Goal: Task Accomplishment & Management: Use online tool/utility

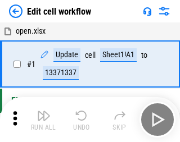
click at [42, 120] on img "button" at bounding box center [44, 116] width 14 height 14
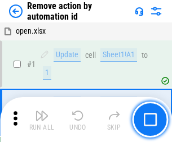
scroll to position [42, 0]
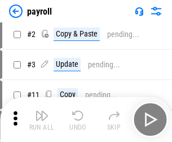
click at [42, 120] on img "button" at bounding box center [42, 116] width 14 height 14
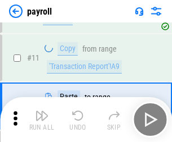
scroll to position [82, 0]
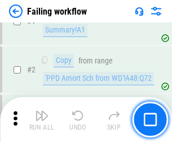
scroll to position [182, 0]
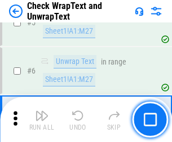
scroll to position [200, 0]
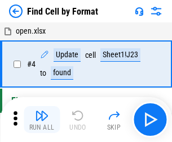
click at [42, 120] on img "button" at bounding box center [42, 116] width 14 height 14
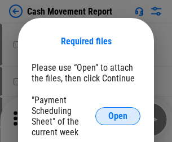
click at [118, 117] on span "Open" at bounding box center [117, 116] width 19 height 9
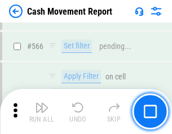
scroll to position [5161, 0]
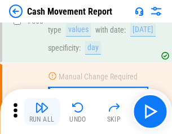
click at [42, 111] on img "button" at bounding box center [42, 108] width 14 height 14
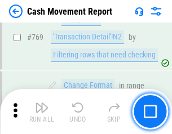
scroll to position [6257, 0]
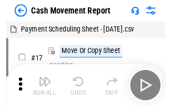
scroll to position [20, 0]
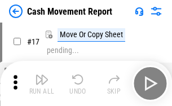
click at [42, 83] on img "button" at bounding box center [42, 80] width 14 height 14
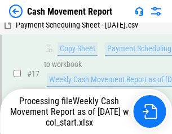
scroll to position [234, 0]
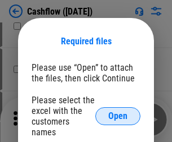
click at [118, 112] on span "Open" at bounding box center [117, 116] width 19 height 9
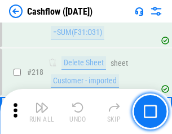
scroll to position [1210, 0]
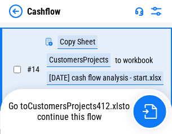
scroll to position [226, 0]
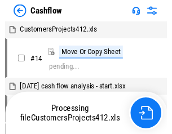
scroll to position [13, 0]
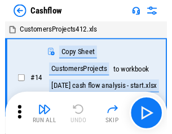
scroll to position [13, 0]
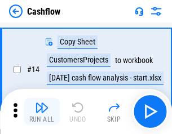
click at [42, 111] on img "button" at bounding box center [42, 108] width 14 height 14
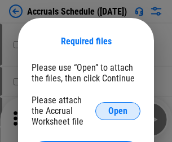
click at [118, 111] on span "Open" at bounding box center [117, 111] width 19 height 9
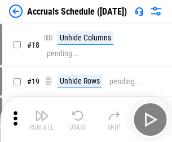
scroll to position [108, 0]
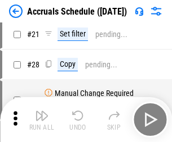
click at [42, 120] on img "button" at bounding box center [42, 116] width 14 height 14
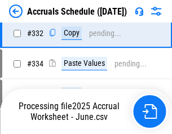
scroll to position [2138, 0]
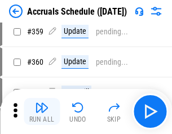
click at [42, 111] on img "button" at bounding box center [42, 108] width 14 height 14
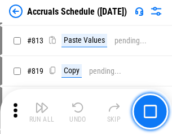
scroll to position [4822, 0]
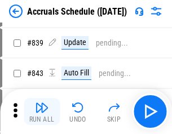
click at [42, 111] on img "button" at bounding box center [42, 108] width 14 height 14
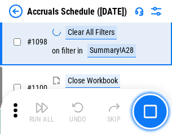
scroll to position [6849, 0]
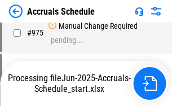
scroll to position [6353, 0]
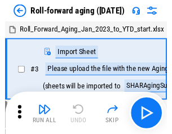
scroll to position [2, 0]
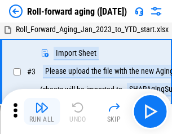
click at [42, 111] on img "button" at bounding box center [42, 108] width 14 height 14
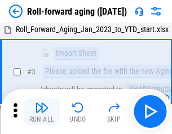
click at [42, 111] on img "button" at bounding box center [42, 108] width 14 height 14
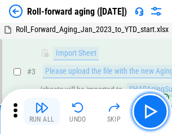
scroll to position [73, 0]
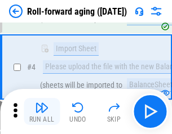
click at [42, 111] on img "button" at bounding box center [42, 108] width 14 height 14
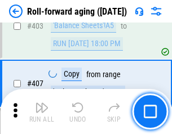
scroll to position [3905, 0]
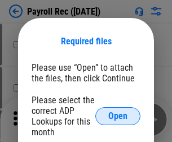
click at [118, 117] on span "Open" at bounding box center [117, 116] width 19 height 9
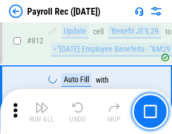
scroll to position [7154, 0]
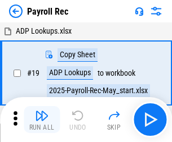
click at [42, 120] on img "button" at bounding box center [42, 116] width 14 height 14
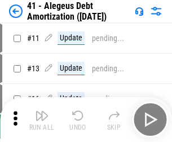
click at [42, 120] on img "button" at bounding box center [42, 116] width 14 height 14
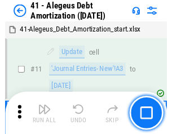
scroll to position [139, 0]
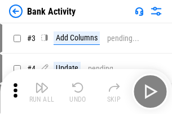
click at [42, 92] on img "button" at bounding box center [42, 88] width 14 height 14
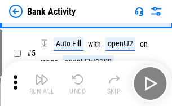
scroll to position [60, 0]
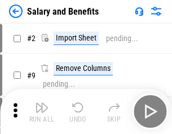
click at [42, 111] on img "button" at bounding box center [42, 108] width 14 height 14
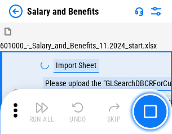
scroll to position [15, 0]
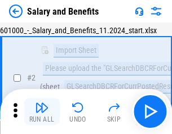
click at [42, 111] on img "button" at bounding box center [42, 108] width 14 height 14
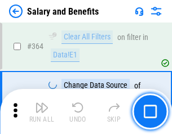
scroll to position [5303, 0]
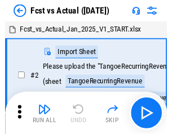
scroll to position [15, 0]
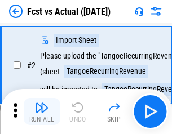
click at [42, 111] on img "button" at bounding box center [42, 108] width 14 height 14
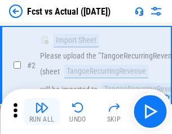
click at [42, 111] on img "button" at bounding box center [42, 108] width 14 height 14
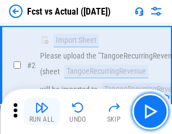
scroll to position [105, 0]
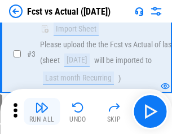
click at [42, 111] on img "button" at bounding box center [42, 108] width 14 height 14
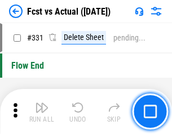
scroll to position [5390, 0]
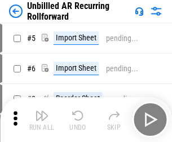
click at [42, 111] on img "button" at bounding box center [42, 116] width 14 height 14
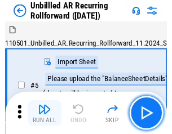
scroll to position [24, 0]
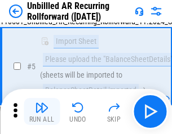
click at [42, 111] on img "button" at bounding box center [42, 108] width 14 height 14
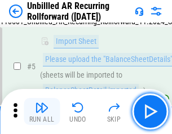
scroll to position [106, 0]
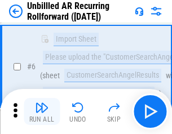
click at [42, 111] on img "button" at bounding box center [42, 108] width 14 height 14
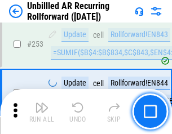
scroll to position [3825, 0]
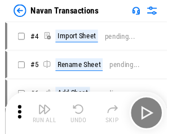
scroll to position [18, 0]
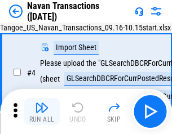
click at [42, 111] on img "button" at bounding box center [42, 108] width 14 height 14
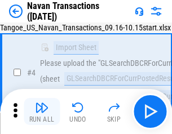
click at [42, 111] on img "button" at bounding box center [42, 108] width 14 height 14
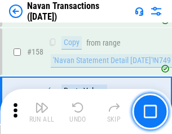
scroll to position [3651, 0]
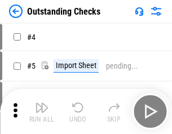
click at [42, 111] on img "button" at bounding box center [42, 108] width 14 height 14
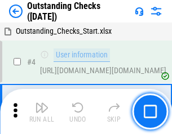
scroll to position [47, 0]
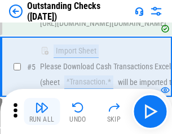
click at [42, 111] on img "button" at bounding box center [42, 108] width 14 height 14
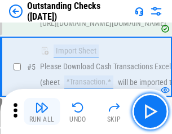
scroll to position [118, 0]
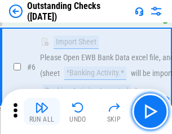
click at [42, 111] on img "button" at bounding box center [42, 108] width 14 height 14
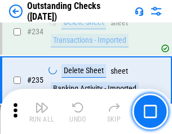
scroll to position [3419, 0]
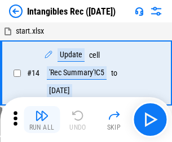
click at [42, 120] on img "button" at bounding box center [42, 116] width 14 height 14
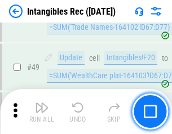
scroll to position [439, 0]
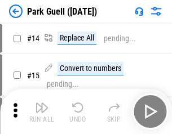
click at [42, 111] on img "button" at bounding box center [42, 108] width 14 height 14
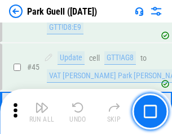
scroll to position [1408, 0]
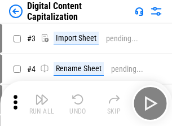
click at [42, 95] on img "button" at bounding box center [42, 99] width 14 height 14
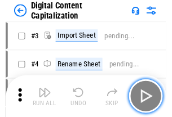
scroll to position [33, 0]
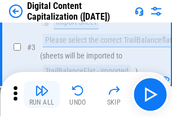
click at [42, 95] on img "button" at bounding box center [42, 91] width 14 height 14
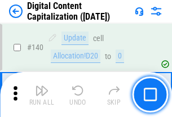
scroll to position [1194, 0]
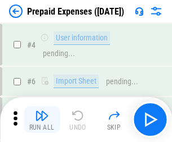
click at [42, 111] on img "button" at bounding box center [42, 116] width 14 height 14
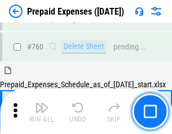
scroll to position [3121, 0]
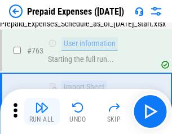
click at [42, 111] on img "button" at bounding box center [42, 108] width 14 height 14
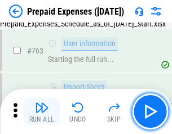
scroll to position [3187, 0]
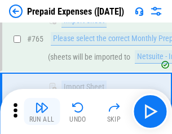
click at [42, 111] on img "button" at bounding box center [42, 108] width 14 height 14
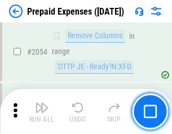
scroll to position [11770, 0]
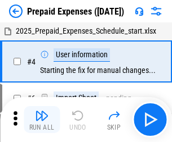
click at [42, 120] on img "button" at bounding box center [42, 116] width 14 height 14
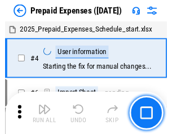
scroll to position [50, 0]
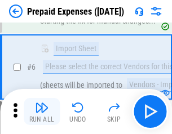
click at [42, 111] on img "button" at bounding box center [42, 108] width 14 height 14
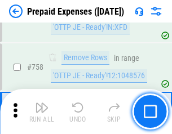
scroll to position [4012, 0]
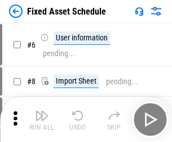
click at [42, 120] on img "button" at bounding box center [42, 116] width 14 height 14
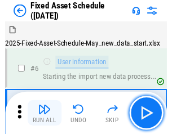
scroll to position [61, 0]
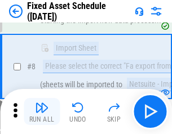
click at [42, 111] on img "button" at bounding box center [42, 108] width 14 height 14
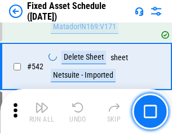
scroll to position [4014, 0]
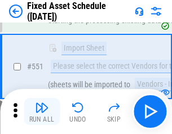
click at [42, 111] on img "button" at bounding box center [42, 108] width 14 height 14
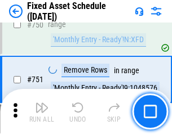
scroll to position [5489, 0]
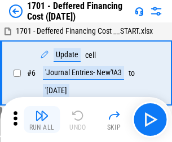
click at [42, 120] on img "button" at bounding box center [42, 116] width 14 height 14
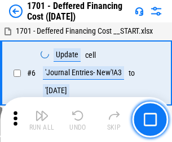
scroll to position [135, 0]
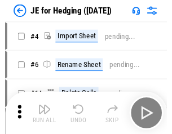
scroll to position [2, 0]
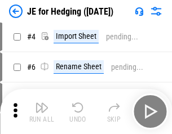
click at [42, 111] on img "button" at bounding box center [42, 108] width 14 height 14
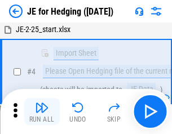
click at [42, 111] on img "button" at bounding box center [42, 108] width 14 height 14
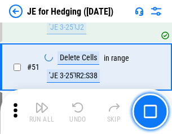
scroll to position [729, 0]
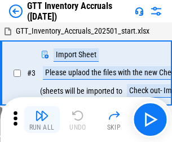
click at [42, 111] on img "button" at bounding box center [42, 116] width 14 height 14
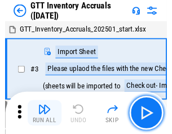
scroll to position [2, 0]
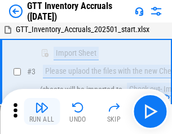
click at [42, 111] on img "button" at bounding box center [42, 108] width 14 height 14
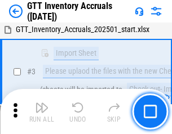
scroll to position [73, 0]
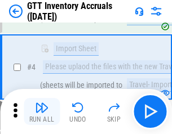
click at [42, 111] on img "button" at bounding box center [42, 108] width 14 height 14
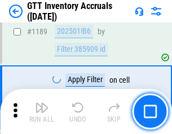
scroll to position [9195, 0]
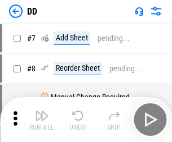
click at [42, 120] on img "button" at bounding box center [42, 116] width 14 height 14
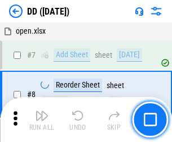
scroll to position [109, 0]
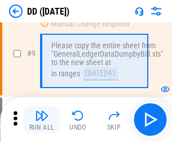
click at [42, 120] on img "button" at bounding box center [42, 116] width 14 height 14
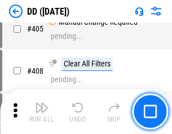
scroll to position [5038, 0]
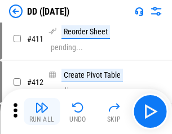
click at [42, 111] on img "button" at bounding box center [42, 108] width 14 height 14
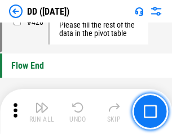
scroll to position [5389, 0]
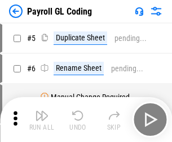
click at [42, 120] on img "button" at bounding box center [42, 116] width 14 height 14
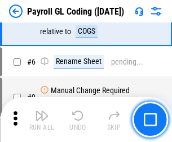
scroll to position [135, 0]
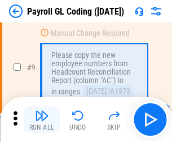
click at [42, 120] on img "button" at bounding box center [42, 116] width 14 height 14
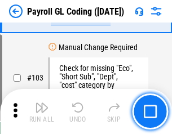
scroll to position [2642, 0]
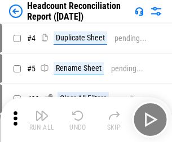
click at [42, 120] on img "button" at bounding box center [42, 116] width 14 height 14
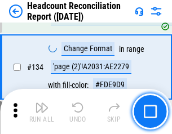
scroll to position [1354, 0]
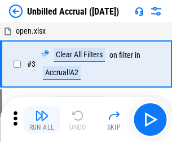
click at [42, 120] on img "button" at bounding box center [42, 116] width 14 height 14
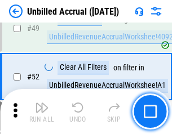
scroll to position [1021, 0]
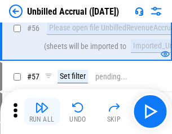
click at [42, 111] on img "button" at bounding box center [42, 108] width 14 height 14
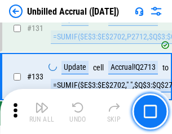
scroll to position [3354, 0]
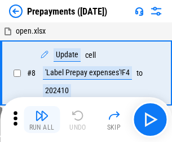
click at [42, 120] on img "button" at bounding box center [42, 116] width 14 height 14
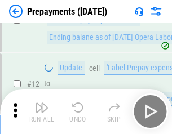
scroll to position [70, 0]
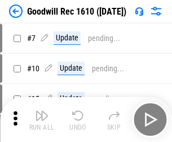
click at [42, 120] on img "button" at bounding box center [42, 116] width 14 height 14
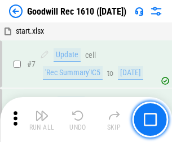
scroll to position [193, 0]
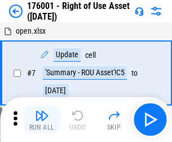
click at [42, 120] on img "button" at bounding box center [42, 116] width 14 height 14
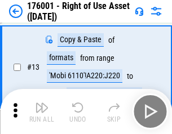
scroll to position [73, 0]
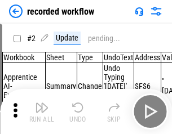
click at [42, 111] on img "button" at bounding box center [42, 108] width 14 height 14
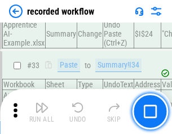
scroll to position [3519, 0]
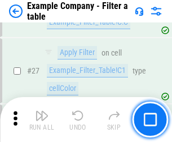
scroll to position [1030, 0]
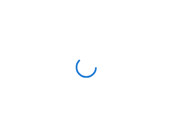
scroll to position [17, 0]
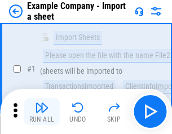
click at [42, 111] on img "button" at bounding box center [42, 108] width 14 height 14
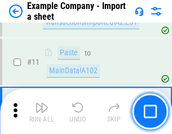
scroll to position [249, 0]
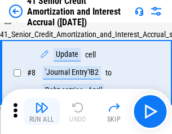
click at [42, 111] on img "button" at bounding box center [42, 108] width 14 height 14
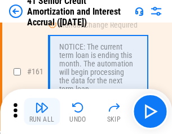
click at [42, 111] on img "button" at bounding box center [42, 108] width 14 height 14
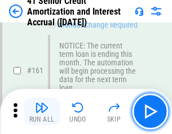
scroll to position [1204, 0]
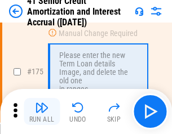
click at [42, 111] on img "button" at bounding box center [42, 108] width 14 height 14
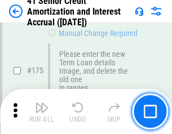
scroll to position [1319, 0]
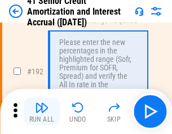
click at [42, 111] on img "button" at bounding box center [42, 108] width 14 height 14
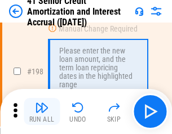
click at [42, 111] on img "button" at bounding box center [42, 108] width 14 height 14
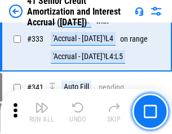
scroll to position [2876, 0]
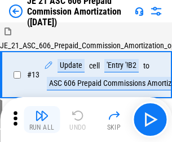
click at [42, 111] on img "button" at bounding box center [42, 116] width 14 height 14
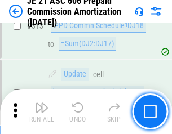
scroll to position [2102, 0]
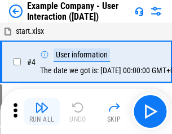
click at [42, 111] on img "button" at bounding box center [42, 108] width 14 height 14
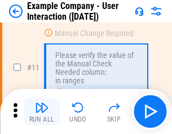
click at [42, 111] on img "button" at bounding box center [42, 108] width 14 height 14
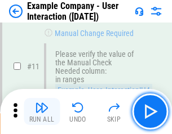
scroll to position [244, 0]
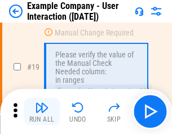
click at [42, 111] on img "button" at bounding box center [42, 108] width 14 height 14
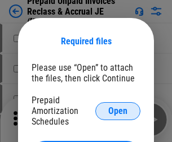
click at [118, 111] on span "Open" at bounding box center [117, 111] width 19 height 9
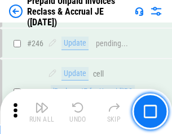
scroll to position [1520, 0]
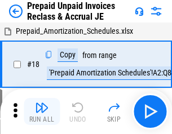
click at [42, 111] on img "button" at bounding box center [42, 108] width 14 height 14
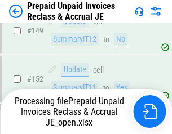
scroll to position [1520, 0]
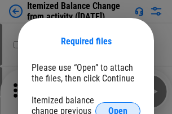
click at [118, 107] on span "Open" at bounding box center [117, 111] width 19 height 9
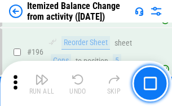
scroll to position [2167, 0]
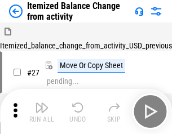
scroll to position [17, 0]
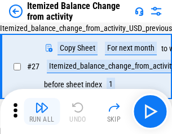
click at [42, 111] on img "button" at bounding box center [42, 108] width 14 height 14
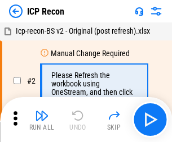
scroll to position [5, 0]
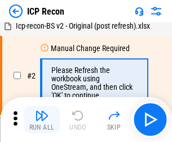
click at [42, 120] on img "button" at bounding box center [42, 116] width 14 height 14
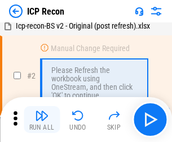
click at [42, 120] on img "button" at bounding box center [42, 116] width 14 height 14
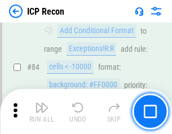
scroll to position [1104, 0]
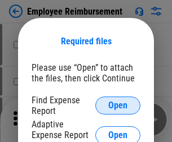
click at [118, 106] on span "Open" at bounding box center [117, 105] width 19 height 9
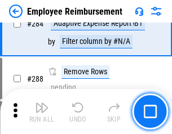
scroll to position [3061, 0]
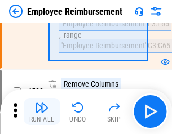
click at [42, 111] on img "button" at bounding box center [42, 108] width 14 height 14
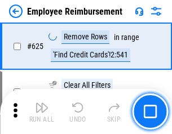
scroll to position [6742, 0]
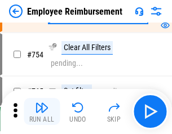
click at [42, 111] on img "button" at bounding box center [42, 108] width 14 height 14
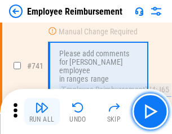
scroll to position [7900, 0]
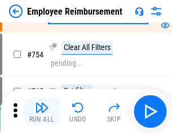
click at [42, 111] on img "button" at bounding box center [42, 108] width 14 height 14
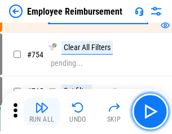
click at [42, 111] on img "button" at bounding box center [42, 108] width 14 height 14
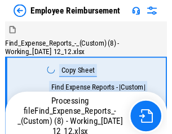
scroll to position [38, 0]
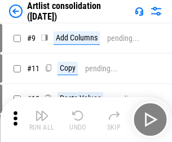
click at [42, 120] on img "button" at bounding box center [42, 116] width 14 height 14
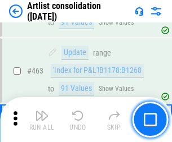
scroll to position [4930, 0]
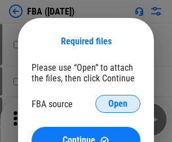
click at [118, 104] on span "Open" at bounding box center [117, 104] width 19 height 9
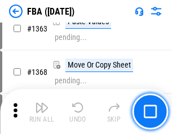
scroll to position [11960, 0]
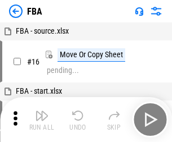
scroll to position [11, 0]
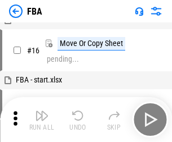
click at [42, 120] on img "button" at bounding box center [42, 116] width 14 height 14
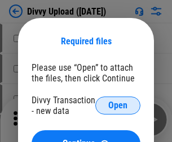
click at [118, 106] on span "Open" at bounding box center [117, 105] width 19 height 9
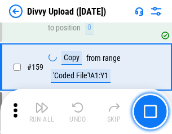
scroll to position [1166, 0]
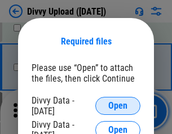
click at [118, 106] on span "Open" at bounding box center [117, 105] width 19 height 9
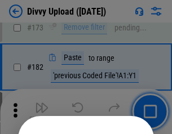
scroll to position [1264, 0]
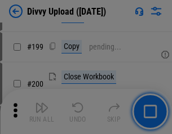
scroll to position [1637, 0]
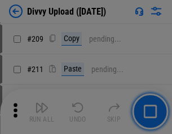
scroll to position [1913, 0]
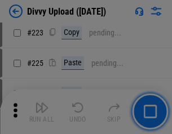
scroll to position [2247, 0]
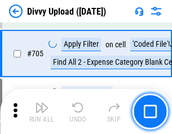
scroll to position [7703, 0]
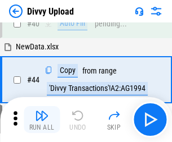
click at [42, 120] on img "button" at bounding box center [42, 116] width 14 height 14
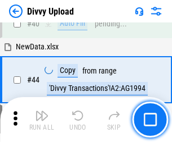
scroll to position [124, 0]
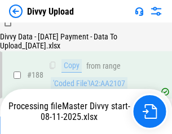
scroll to position [1325, 0]
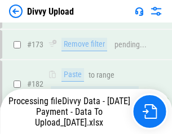
scroll to position [1260, 0]
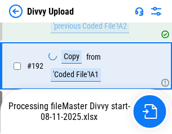
scroll to position [1508, 0]
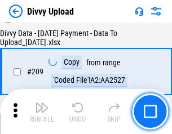
scroll to position [2070, 0]
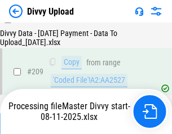
scroll to position [2070, 0]
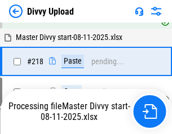
scroll to position [2424, 0]
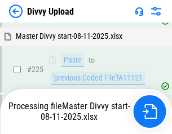
scroll to position [2673, 0]
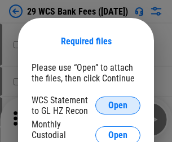
click at [118, 106] on span "Open" at bounding box center [117, 105] width 19 height 9
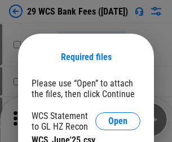
scroll to position [16, 0]
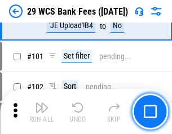
scroll to position [1097, 0]
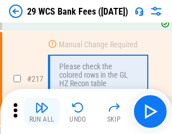
click at [42, 111] on img "button" at bounding box center [42, 108] width 14 height 14
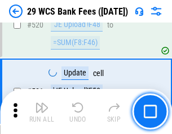
scroll to position [5811, 0]
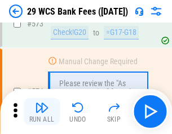
click at [42, 111] on img "button" at bounding box center [42, 108] width 14 height 14
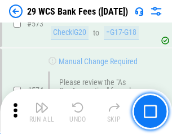
scroll to position [6236, 0]
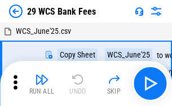
scroll to position [20, 0]
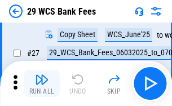
click at [42, 83] on img "button" at bounding box center [42, 80] width 14 height 14
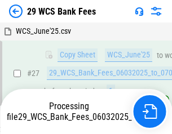
scroll to position [225, 0]
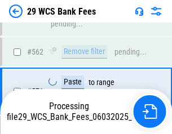
scroll to position [6223, 0]
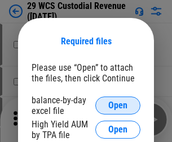
click at [118, 106] on span "Open" at bounding box center [117, 105] width 19 height 9
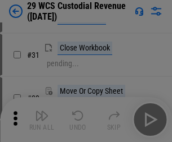
scroll to position [242, 0]
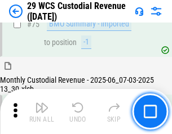
scroll to position [1176, 0]
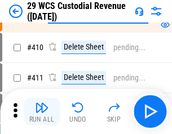
click at [42, 111] on img "button" at bounding box center [42, 108] width 14 height 14
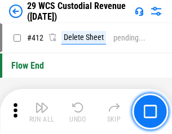
scroll to position [5377, 0]
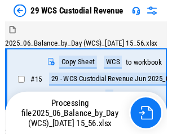
scroll to position [27, 0]
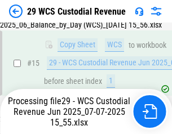
scroll to position [255, 0]
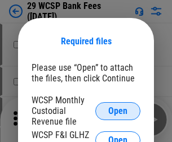
click at [118, 111] on span "Open" at bounding box center [117, 111] width 19 height 9
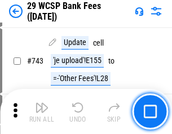
scroll to position [5674, 0]
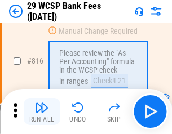
click at [42, 111] on img "button" at bounding box center [42, 108] width 14 height 14
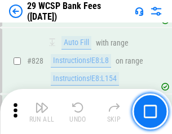
scroll to position [7144, 0]
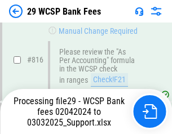
scroll to position [6866, 0]
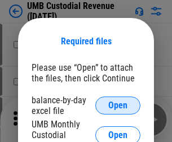
click at [118, 106] on span "Open" at bounding box center [117, 105] width 19 height 9
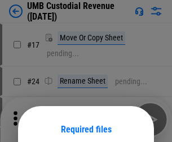
scroll to position [88, 0]
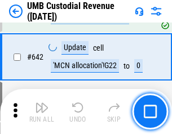
scroll to position [5832, 0]
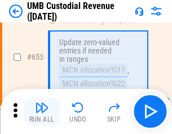
click at [42, 111] on img "button" at bounding box center [42, 108] width 14 height 14
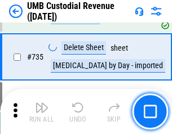
scroll to position [6885, 0]
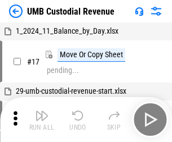
scroll to position [8, 0]
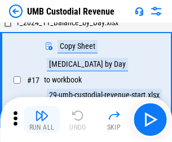
click at [42, 120] on img "button" at bounding box center [42, 116] width 14 height 14
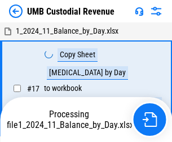
scroll to position [8, 0]
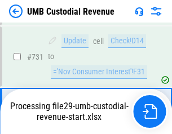
scroll to position [6714, 0]
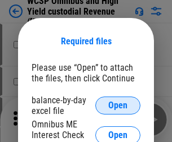
click at [118, 106] on span "Open" at bounding box center [117, 105] width 19 height 9
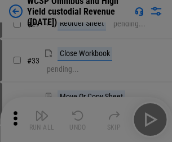
scroll to position [257, 0]
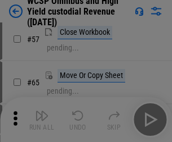
scroll to position [491, 0]
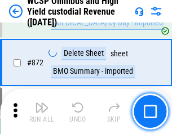
scroll to position [9530, 0]
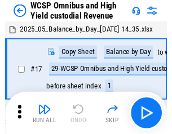
scroll to position [6, 0]
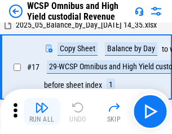
click at [42, 111] on img "button" at bounding box center [42, 108] width 14 height 14
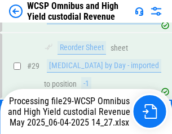
scroll to position [234, 0]
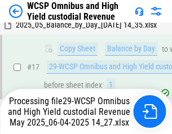
scroll to position [234, 0]
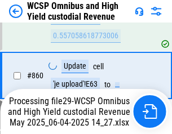
scroll to position [9504, 0]
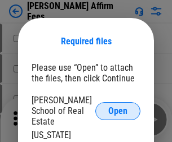
click at [118, 107] on span "Open" at bounding box center [117, 111] width 19 height 9
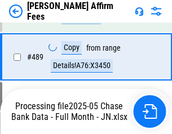
scroll to position [2939, 0]
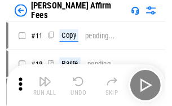
scroll to position [11, 0]
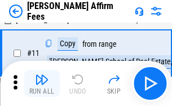
click at [42, 83] on img "button" at bounding box center [42, 80] width 14 height 14
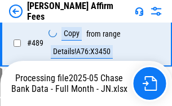
scroll to position [2953, 0]
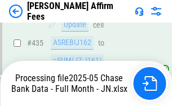
scroll to position [2953, 0]
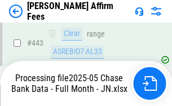
scroll to position [2953, 0]
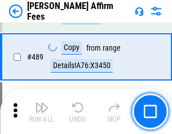
scroll to position [2939, 0]
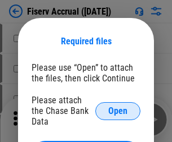
click at [118, 107] on span "Open" at bounding box center [117, 111] width 19 height 9
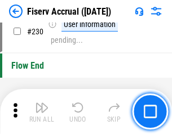
scroll to position [3568, 0]
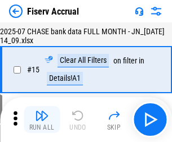
click at [42, 120] on img "button" at bounding box center [42, 116] width 14 height 14
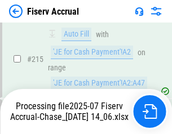
scroll to position [3487, 0]
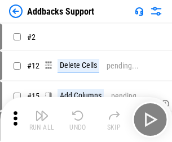
click at [42, 111] on img "button" at bounding box center [42, 116] width 14 height 14
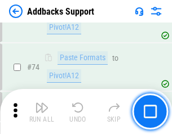
scroll to position [820, 0]
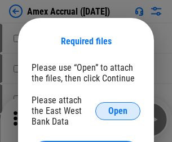
click at [118, 111] on span "Open" at bounding box center [117, 111] width 19 height 9
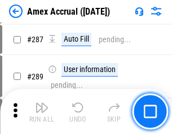
scroll to position [3083, 0]
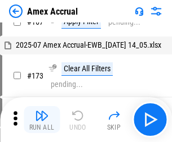
click at [42, 120] on img "button" at bounding box center [42, 116] width 14 height 14
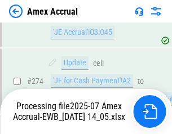
scroll to position [3282, 0]
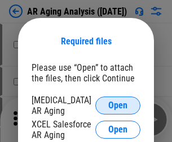
click at [118, 104] on span "Open" at bounding box center [117, 105] width 19 height 9
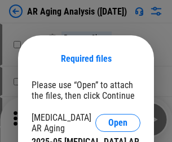
scroll to position [17, 0]
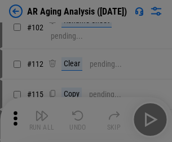
scroll to position [155, 0]
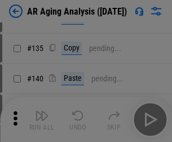
scroll to position [339, 0]
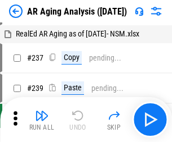
scroll to position [11, 0]
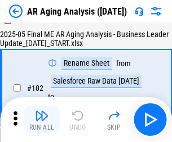
click at [42, 120] on img "button" at bounding box center [42, 116] width 14 height 14
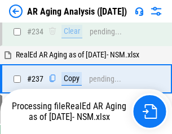
scroll to position [1745, 0]
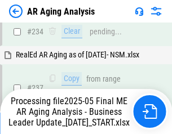
scroll to position [1732, 0]
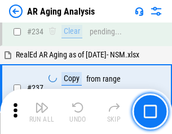
scroll to position [1732, 0]
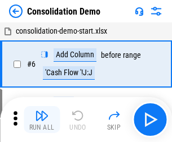
click at [42, 120] on img "button" at bounding box center [42, 116] width 14 height 14
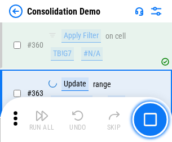
scroll to position [3774, 0]
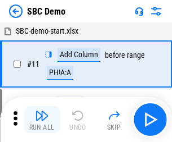
click at [42, 120] on img "button" at bounding box center [42, 116] width 14 height 14
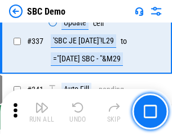
scroll to position [2962, 0]
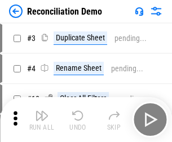
click at [42, 120] on img "button" at bounding box center [42, 116] width 14 height 14
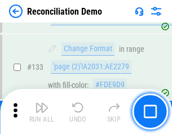
scroll to position [1337, 0]
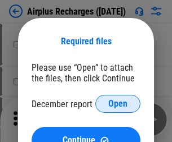
click at [118, 104] on span "Open" at bounding box center [117, 104] width 19 height 9
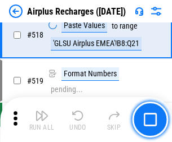
scroll to position [4845, 0]
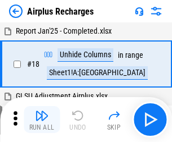
click at [42, 120] on img "button" at bounding box center [42, 116] width 14 height 14
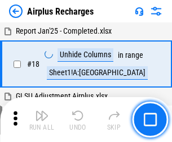
scroll to position [50, 0]
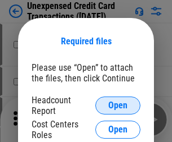
click at [118, 106] on span "Open" at bounding box center [117, 105] width 19 height 9
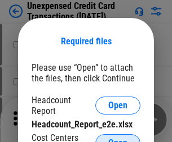
click at [118, 139] on span "Open" at bounding box center [117, 143] width 19 height 9
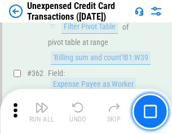
scroll to position [2896, 0]
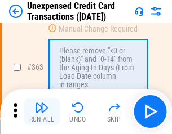
click at [42, 111] on img "button" at bounding box center [42, 108] width 14 height 14
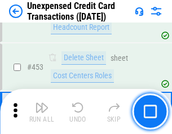
scroll to position [3840, 0]
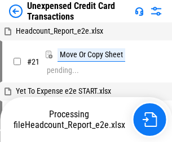
scroll to position [17, 0]
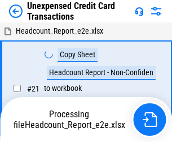
scroll to position [17, 0]
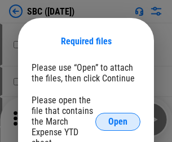
click at [118, 122] on span "Open" at bounding box center [117, 122] width 19 height 9
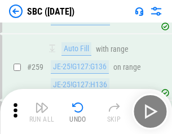
scroll to position [2200, 0]
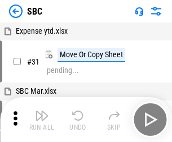
scroll to position [11, 0]
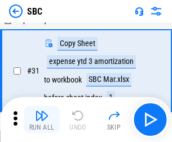
click at [42, 120] on img "button" at bounding box center [42, 116] width 14 height 14
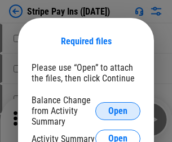
click at [118, 111] on span "Open" at bounding box center [117, 111] width 19 height 9
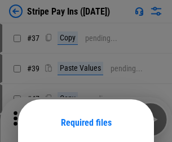
scroll to position [82, 0]
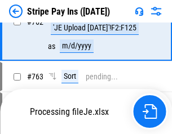
scroll to position [5929, 0]
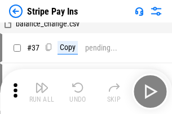
click at [42, 92] on img "button" at bounding box center [42, 88] width 14 height 14
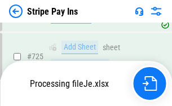
scroll to position [5904, 0]
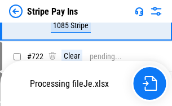
scroll to position [5904, 0]
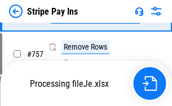
scroll to position [5904, 0]
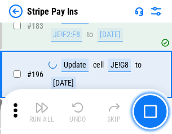
scroll to position [1524, 0]
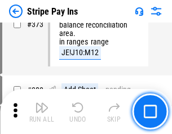
click at [42, 111] on img "button" at bounding box center [42, 108] width 14 height 14
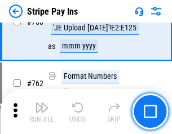
scroll to position [5890, 0]
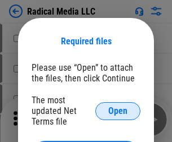
click at [118, 111] on span "Open" at bounding box center [117, 111] width 19 height 9
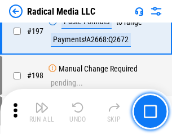
scroll to position [2605, 0]
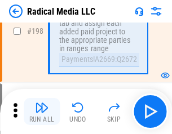
click at [42, 111] on img "button" at bounding box center [42, 108] width 14 height 14
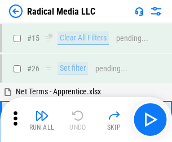
scroll to position [63, 0]
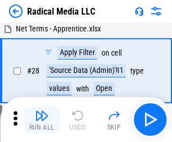
click at [42, 120] on img "button" at bounding box center [42, 116] width 14 height 14
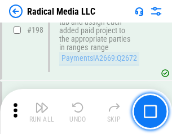
scroll to position [2823, 0]
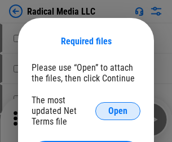
click at [118, 111] on span "Open" at bounding box center [117, 111] width 19 height 9
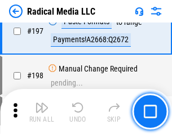
scroll to position [2605, 0]
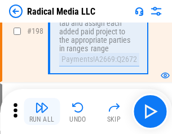
click at [42, 111] on img "button" at bounding box center [42, 108] width 14 height 14
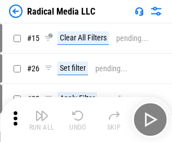
scroll to position [63, 0]
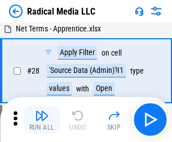
click at [42, 120] on img "button" at bounding box center [42, 116] width 14 height 14
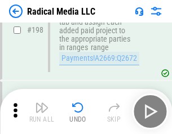
scroll to position [2823, 0]
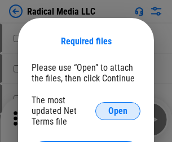
click at [118, 111] on span "Open" at bounding box center [117, 111] width 19 height 9
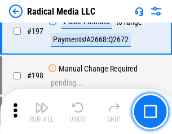
scroll to position [2605, 0]
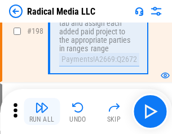
click at [42, 111] on img "button" at bounding box center [42, 108] width 14 height 14
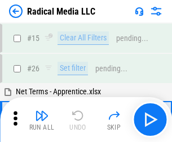
scroll to position [63, 0]
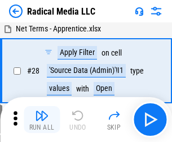
click at [42, 120] on img "button" at bounding box center [42, 116] width 14 height 14
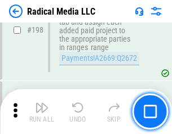
scroll to position [2823, 0]
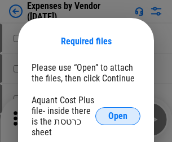
click at [118, 117] on span "Open" at bounding box center [117, 116] width 19 height 9
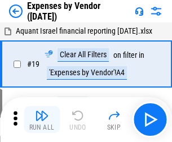
click at [42, 120] on img "button" at bounding box center [42, 116] width 14 height 14
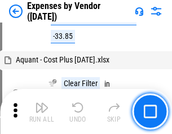
scroll to position [1110, 0]
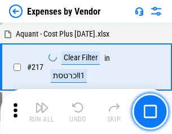
scroll to position [1156, 0]
